Goal: Browse casually: Explore the website without a specific task or goal

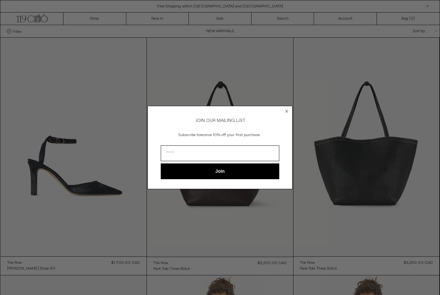
click at [287, 109] on circle "Close dialog" at bounding box center [287, 112] width 6 height 6
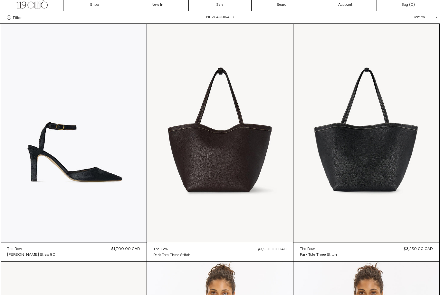
scroll to position [16, 0]
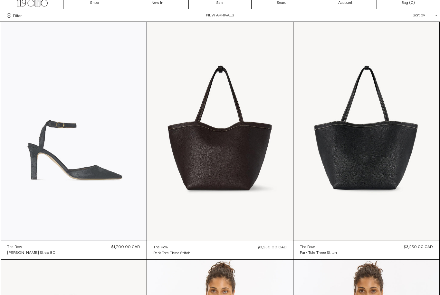
click at [116, 219] on at bounding box center [74, 131] width 146 height 219
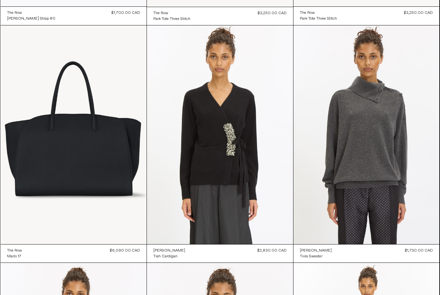
scroll to position [251, 0]
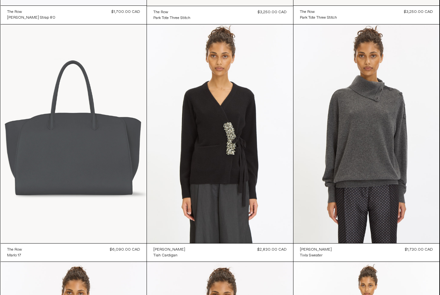
click at [107, 217] on at bounding box center [74, 133] width 146 height 219
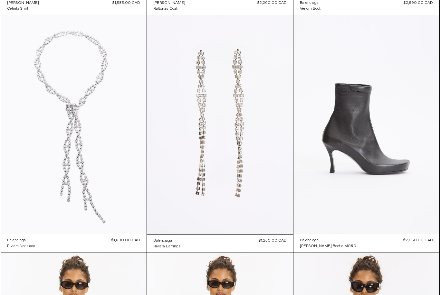
scroll to position [974, 0]
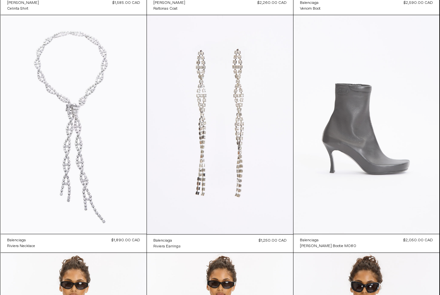
click at [418, 207] on at bounding box center [367, 124] width 146 height 219
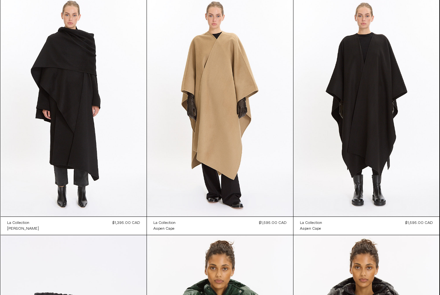
scroll to position [4562, 0]
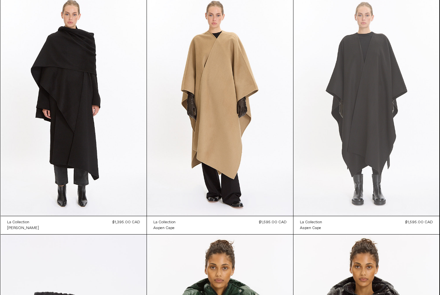
click at [419, 185] on at bounding box center [367, 106] width 146 height 219
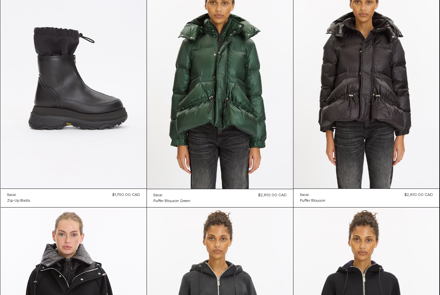
scroll to position [4816, 0]
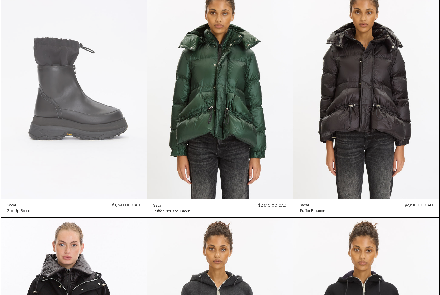
click at [104, 159] on at bounding box center [74, 89] width 146 height 219
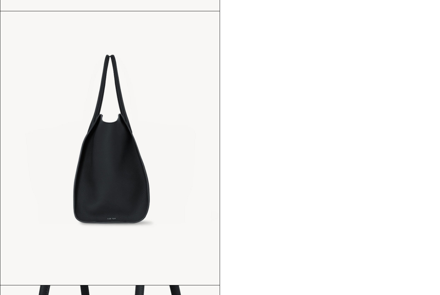
scroll to position [568, 0]
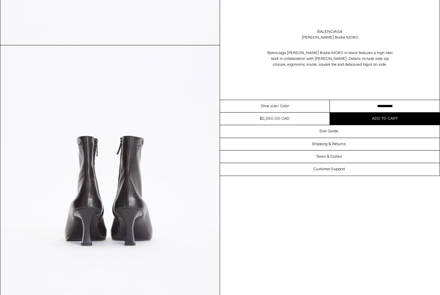
scroll to position [1088, 0]
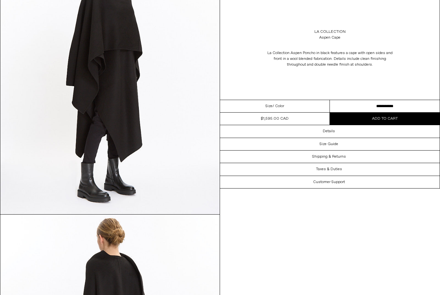
scroll to position [629, 0]
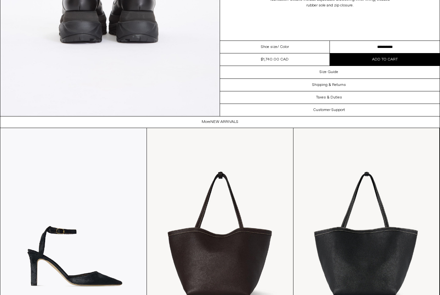
scroll to position [1294, 0]
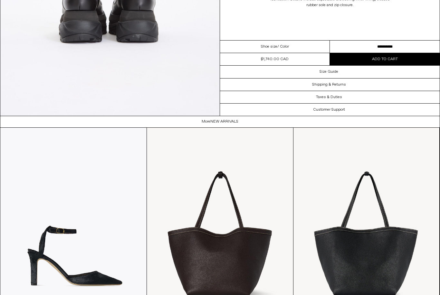
click at [370, 48] on select "**********" at bounding box center [385, 47] width 110 height 13
select select "**********"
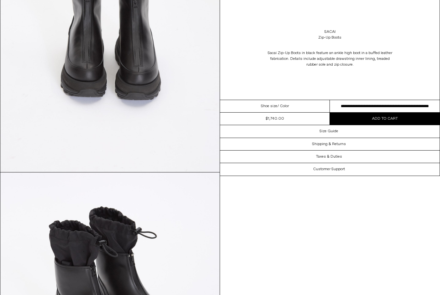
scroll to position [689, 0]
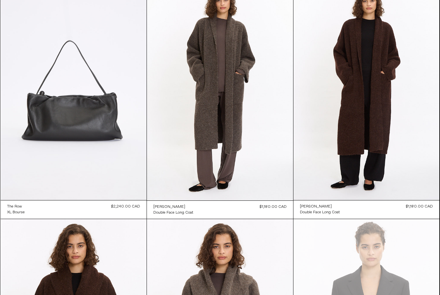
scroll to position [7195, 0]
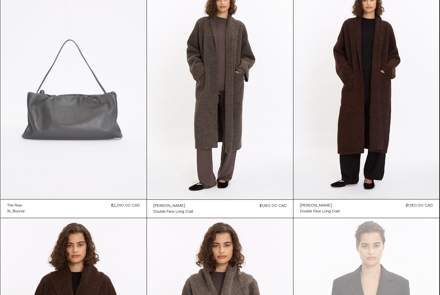
click at [120, 163] on at bounding box center [74, 89] width 146 height 219
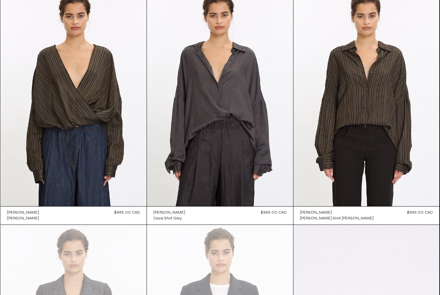
scroll to position [8378, 0]
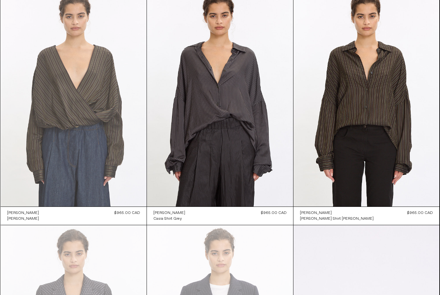
click at [108, 178] on at bounding box center [74, 97] width 146 height 219
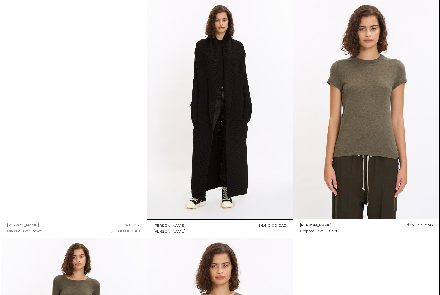
scroll to position [9079, 0]
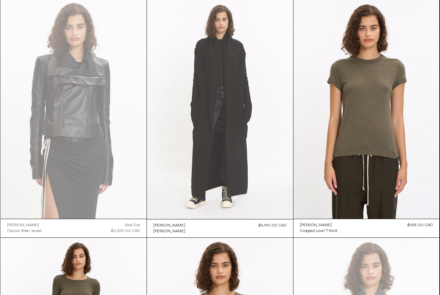
click at [271, 178] on at bounding box center [220, 109] width 146 height 219
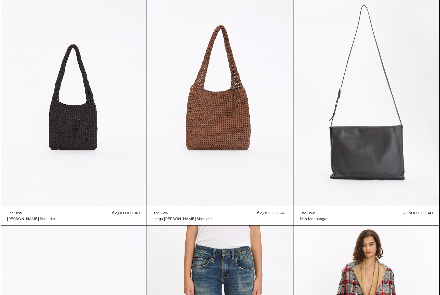
scroll to position [11233, 0]
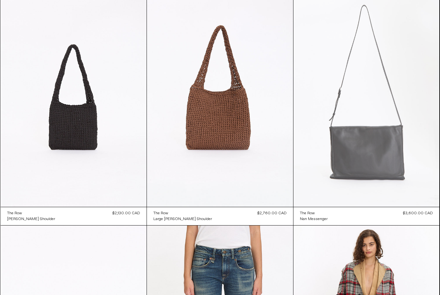
click at [424, 188] on at bounding box center [367, 97] width 146 height 219
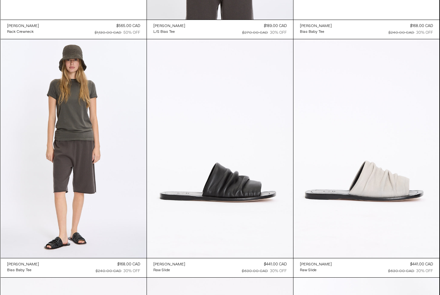
scroll to position [17127, 0]
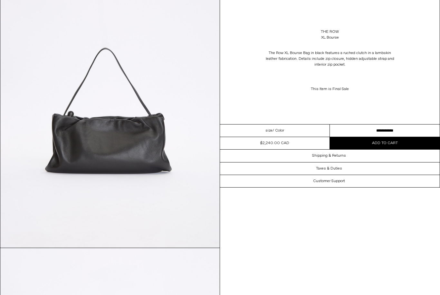
scroll to position [63, 0]
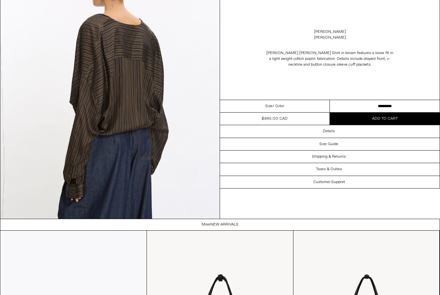
scroll to position [1190, 0]
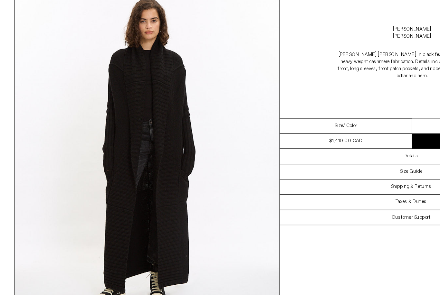
scroll to position [12, 0]
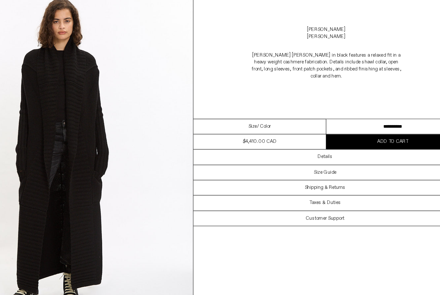
click at [330, 132] on select "**********" at bounding box center [385, 138] width 110 height 13
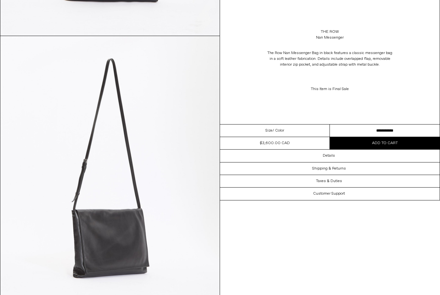
scroll to position [275, 0]
